Goal: Task Accomplishment & Management: Complete application form

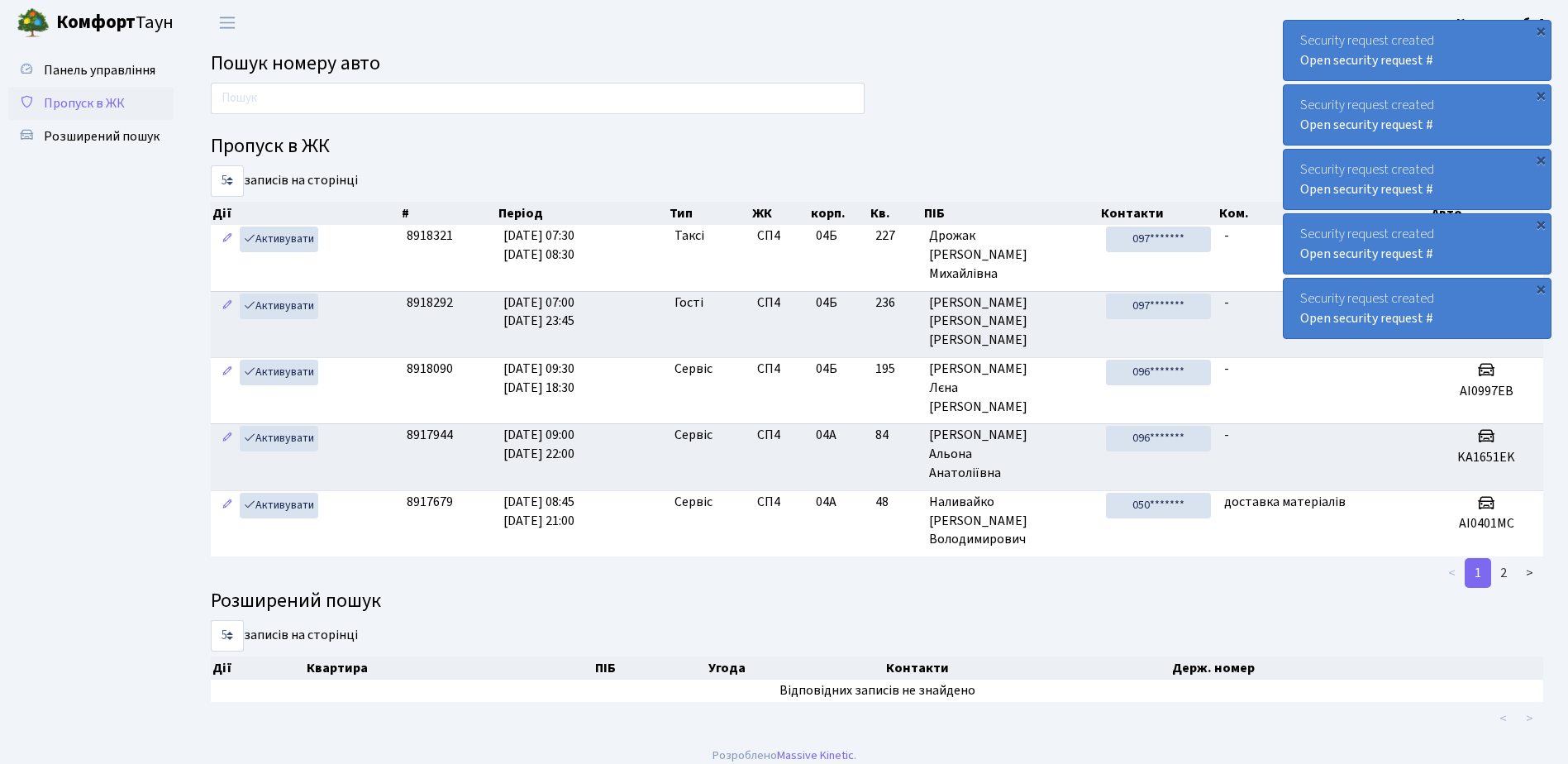
click at [108, 101] on span "Пропуск в ЖК" at bounding box center [84, 103] width 81 height 18
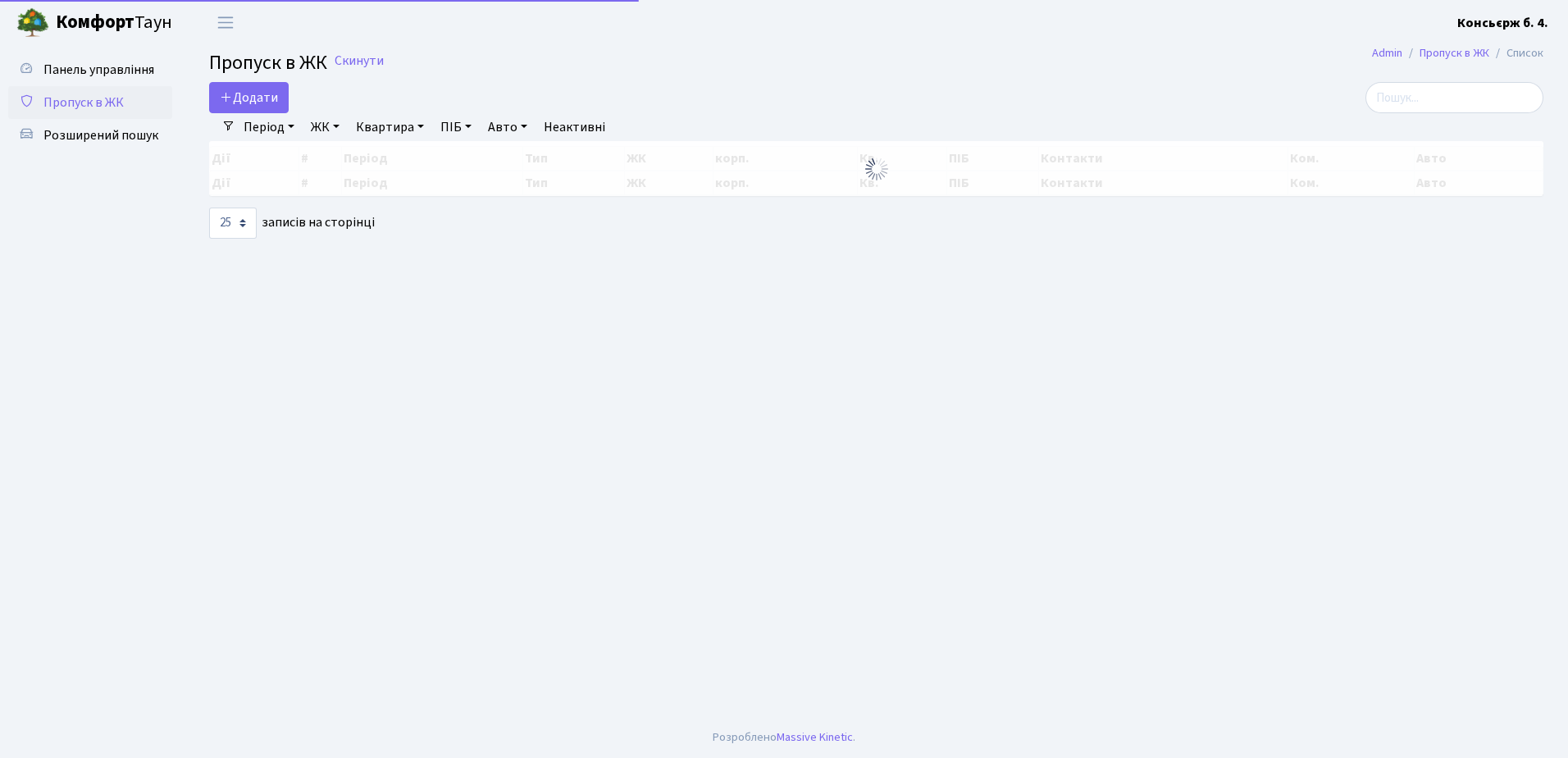
select select "25"
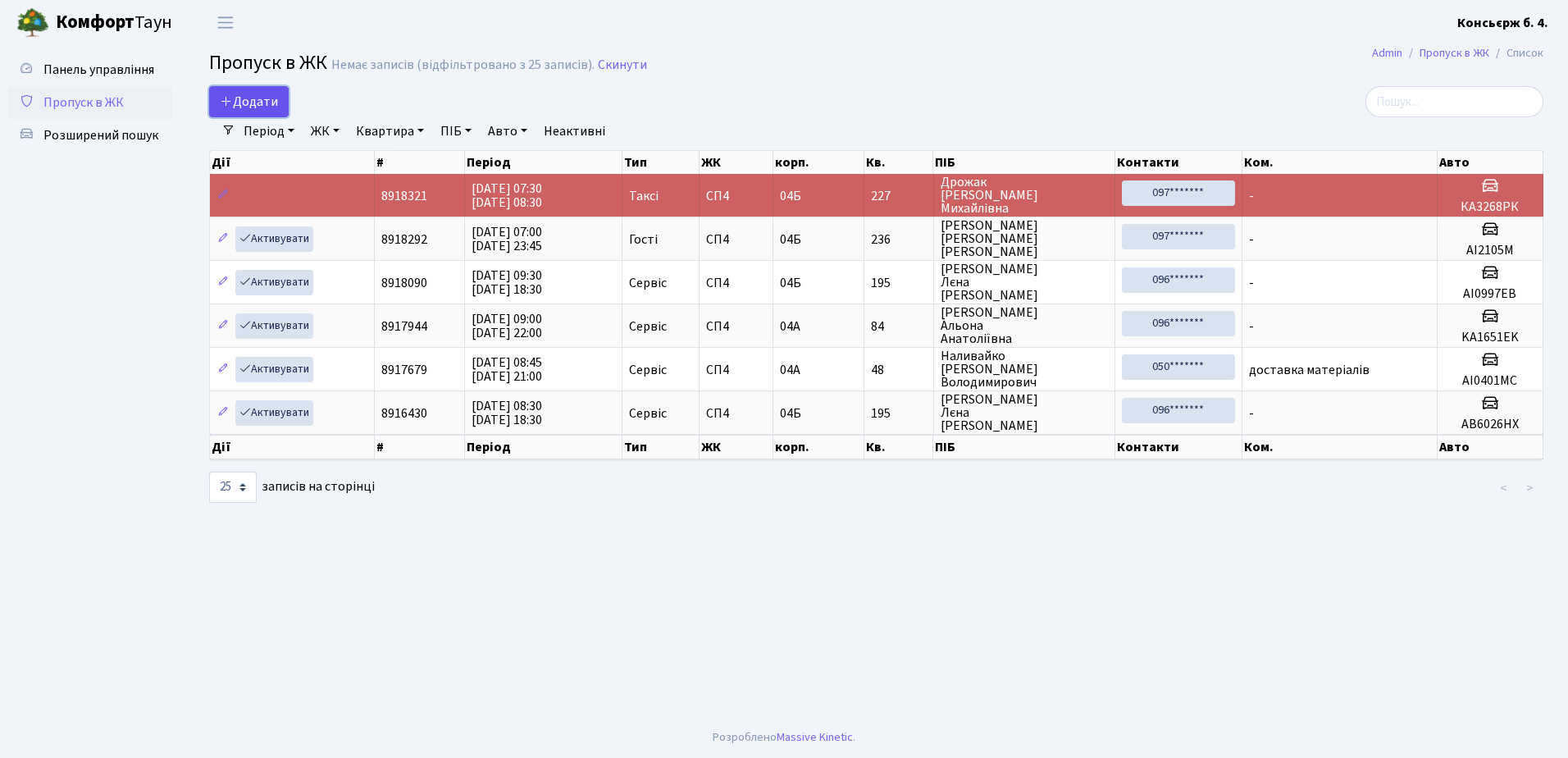
click at [248, 102] on span "Додати" at bounding box center [249, 101] width 59 height 18
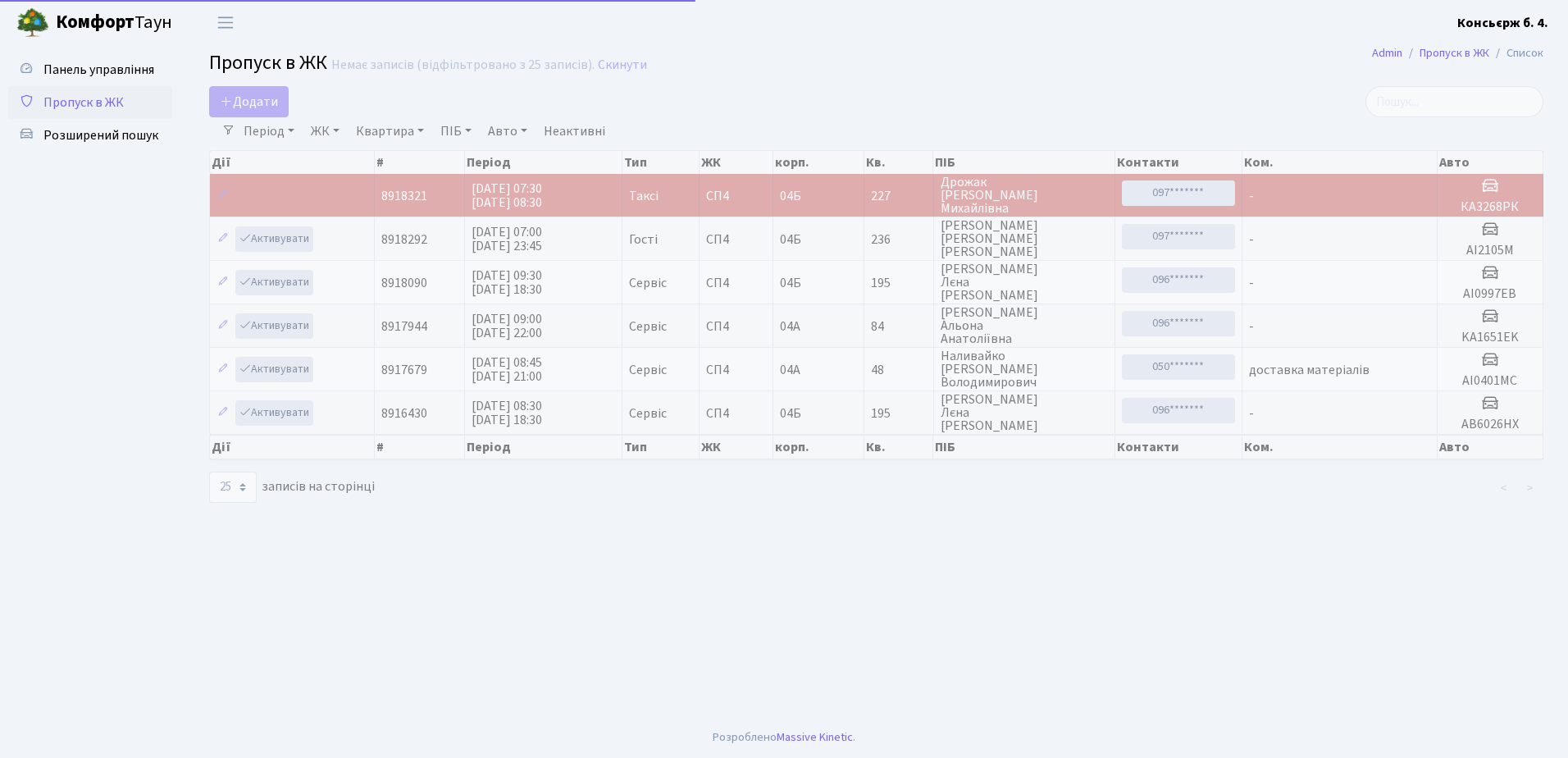
select select "25"
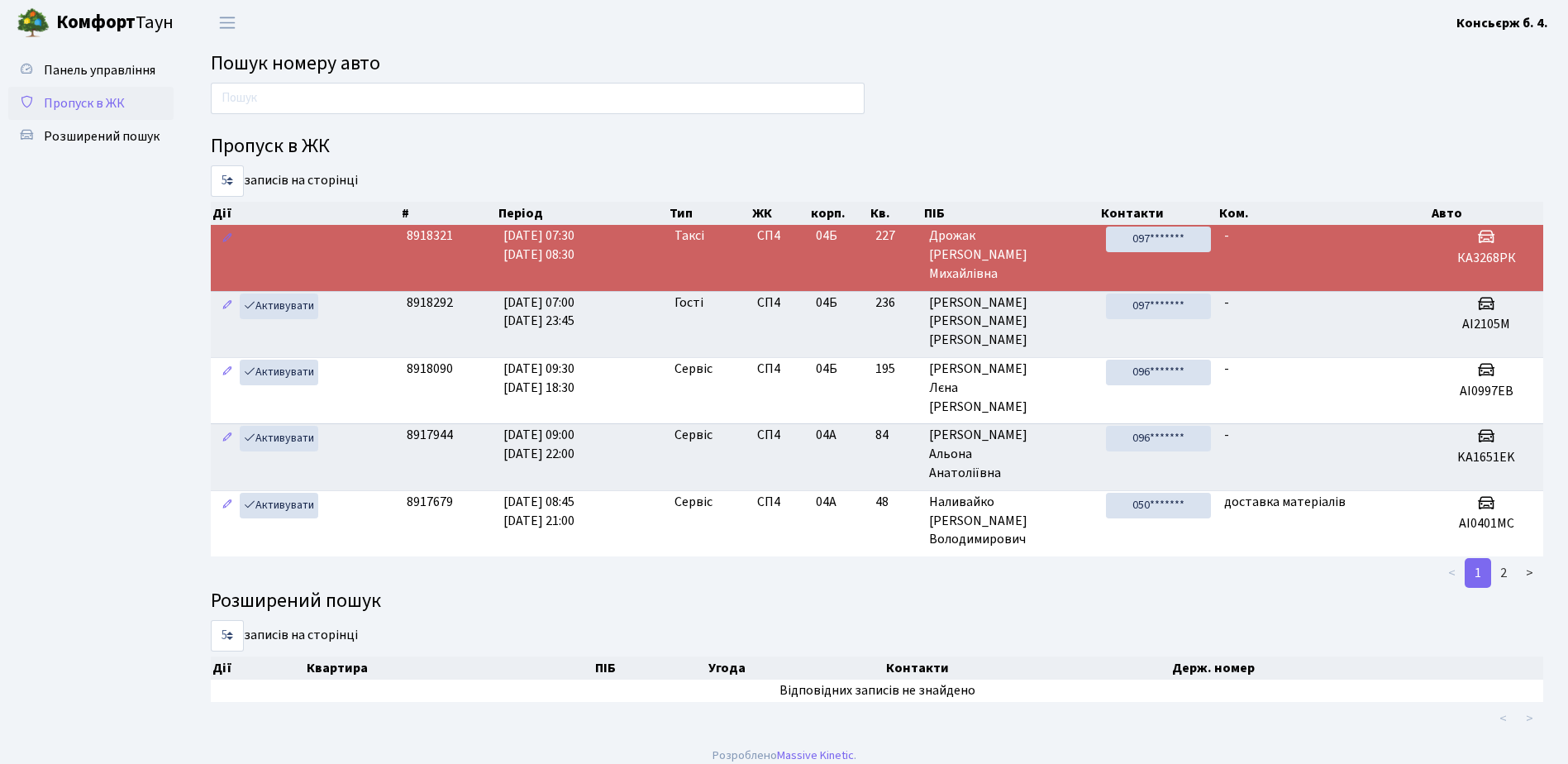
click at [93, 102] on span "Пропуск в ЖК" at bounding box center [84, 103] width 81 height 18
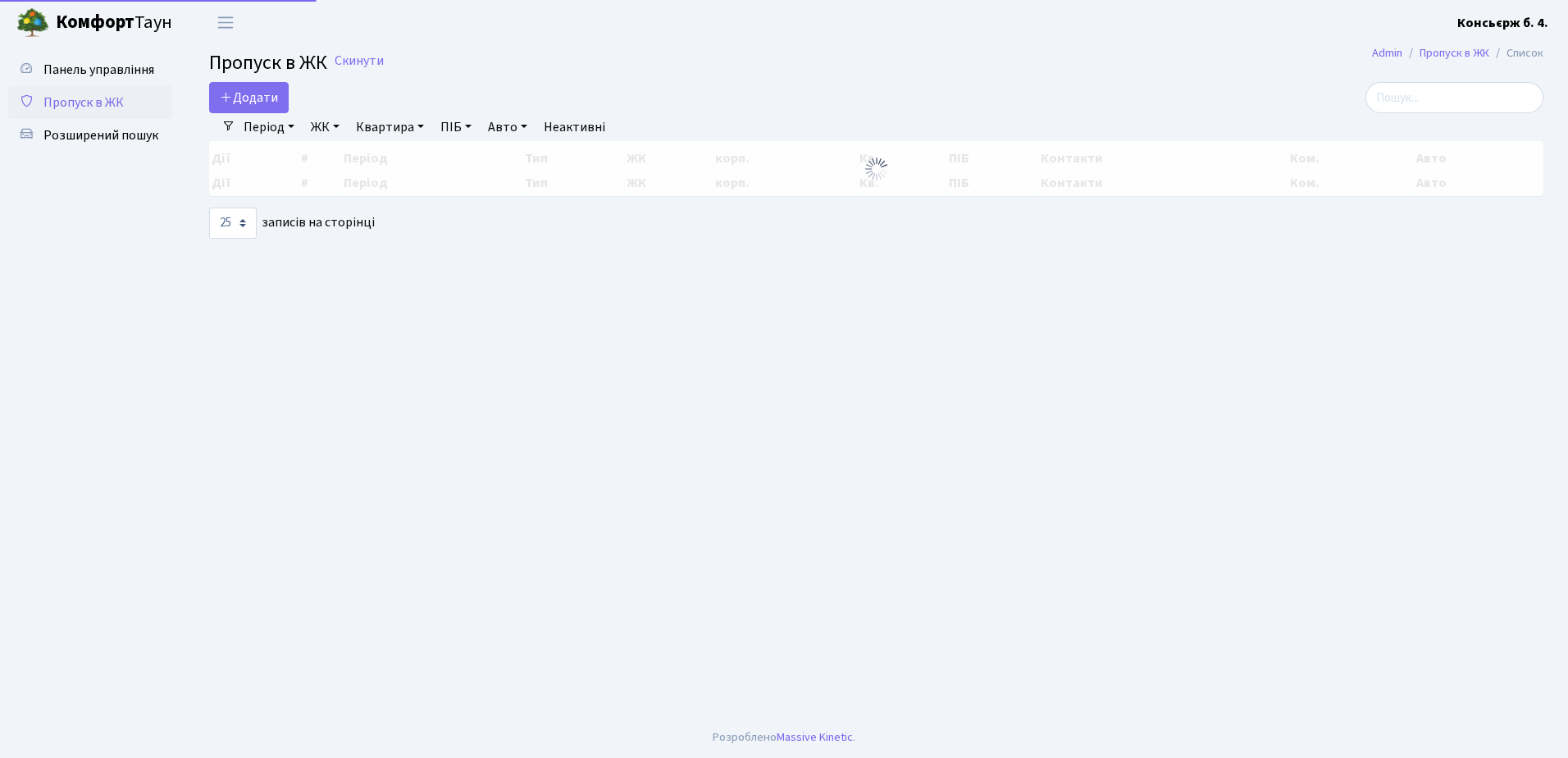
select select "25"
